Goal: Information Seeking & Learning: Understand process/instructions

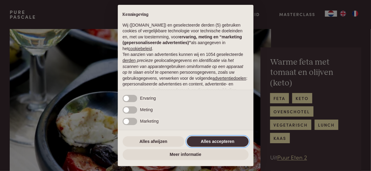
click at [222, 145] on button "Alles accepteren" at bounding box center [218, 142] width 62 height 11
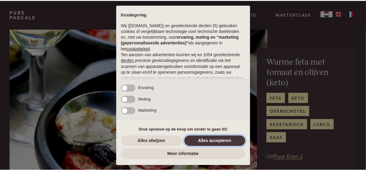
scroll to position [72, 0]
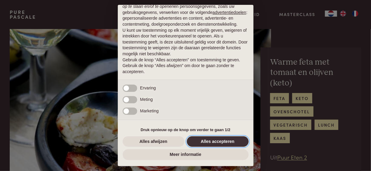
click at [204, 142] on button "Alles accepteren" at bounding box center [218, 142] width 62 height 11
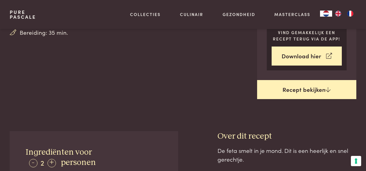
scroll to position [151, 0]
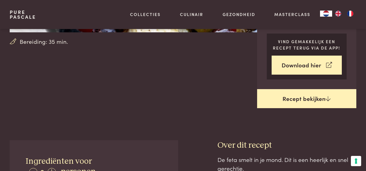
click at [296, 100] on link "Recept bekijken" at bounding box center [306, 98] width 99 height 19
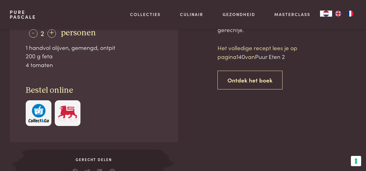
scroll to position [291, 0]
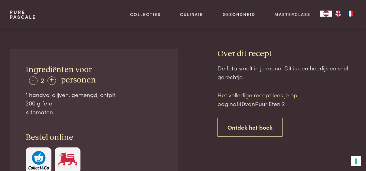
scroll to position [212, 0]
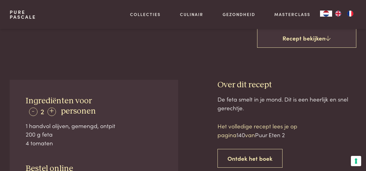
scroll to position [291, 0]
